Goal: Navigation & Orientation: Find specific page/section

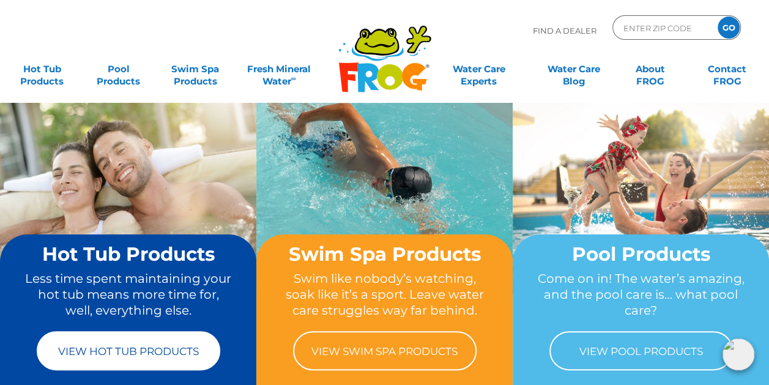
click at [140, 357] on link "View Hot Tub Products" at bounding box center [129, 350] width 184 height 39
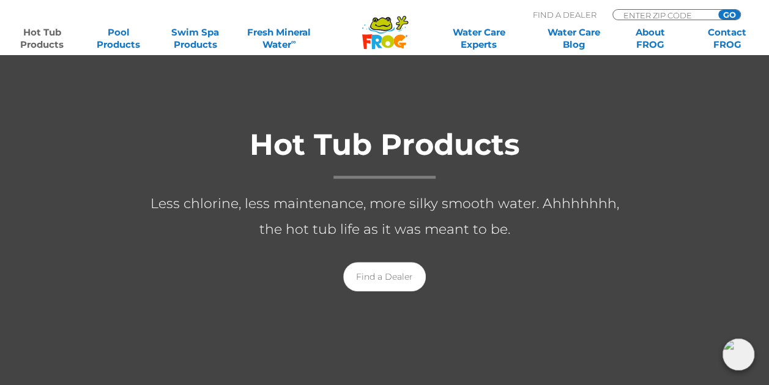
scroll to position [184, 0]
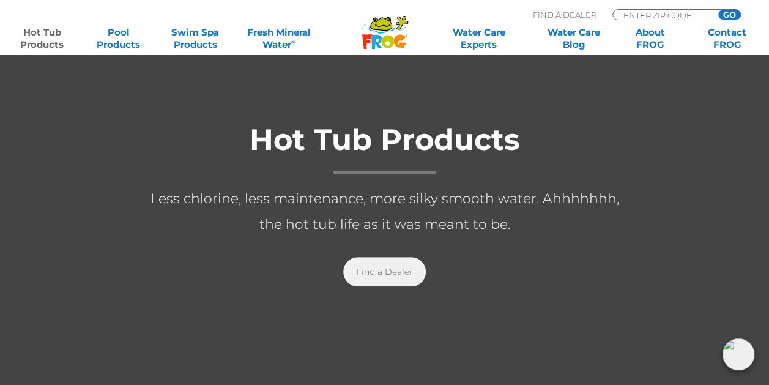
click at [374, 272] on link "Find a Dealer" at bounding box center [384, 271] width 83 height 29
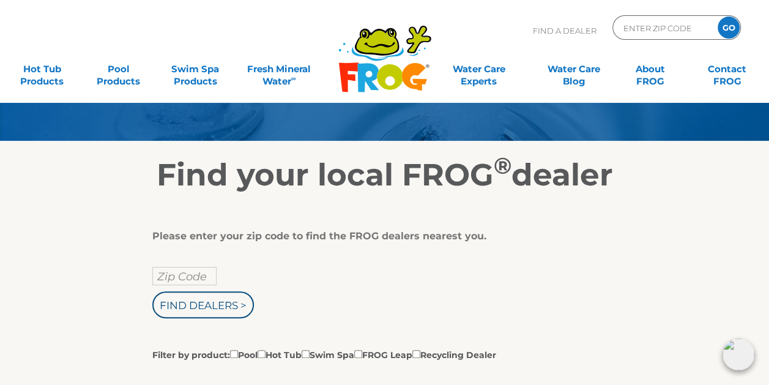
scroll to position [122, 0]
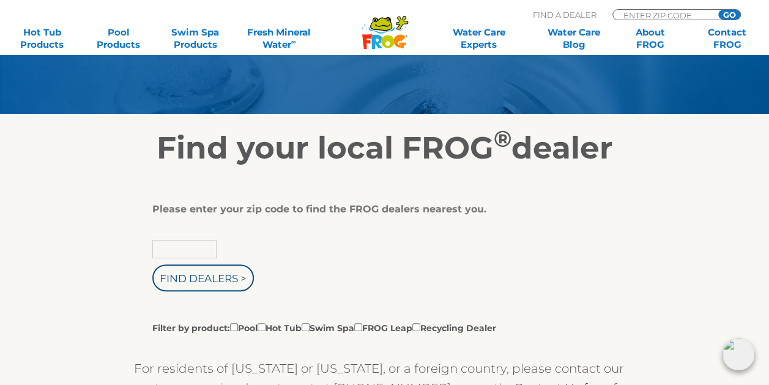
click at [201, 250] on input "text" at bounding box center [184, 249] width 64 height 18
type input "34211"
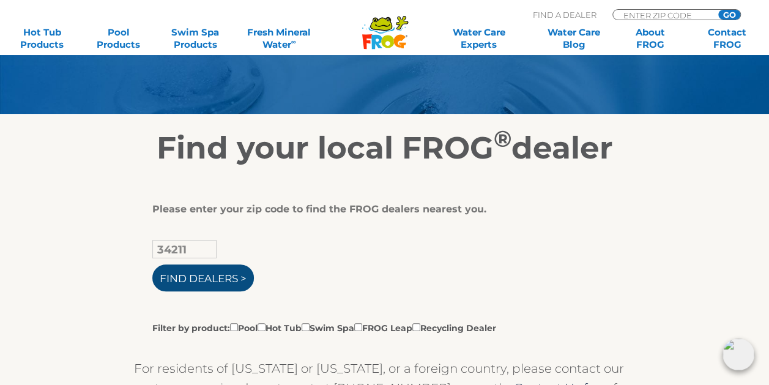
click at [201, 282] on input "Find Dealers >" at bounding box center [203, 277] width 102 height 27
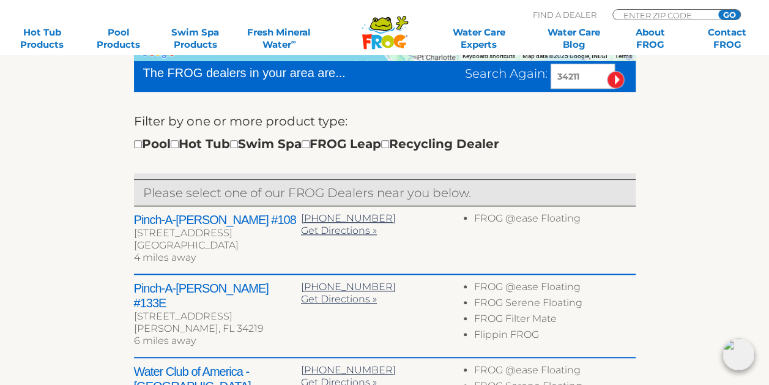
scroll to position [367, 0]
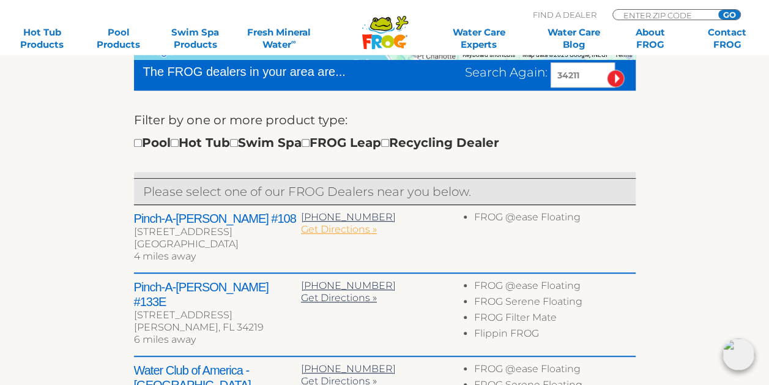
click at [341, 232] on span "Get Directions »" at bounding box center [339, 229] width 76 height 12
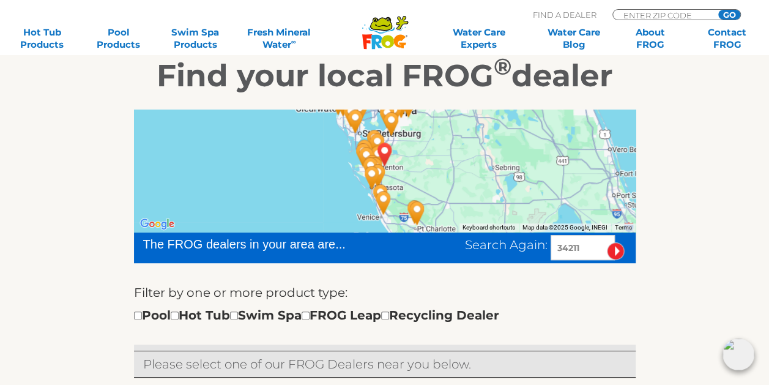
scroll to position [184, 0]
